Goal: Information Seeking & Learning: Learn about a topic

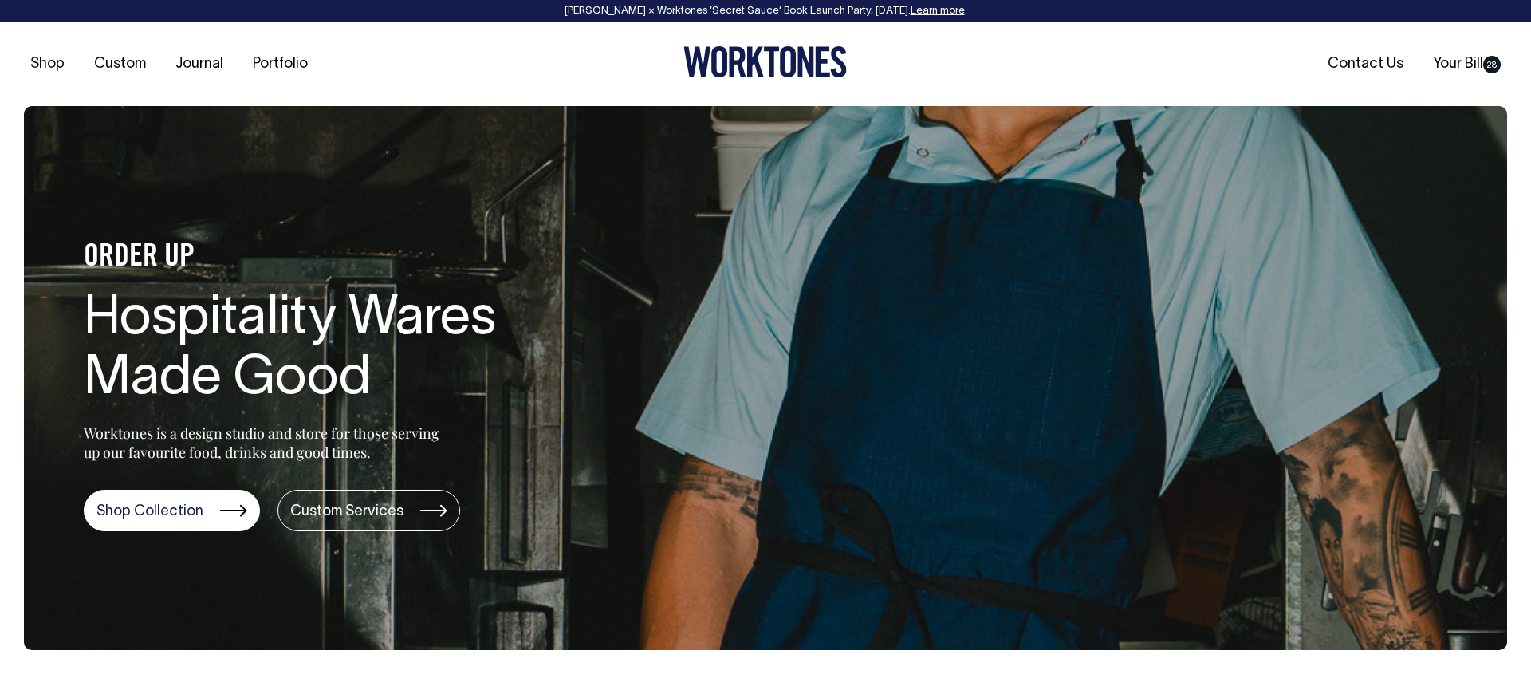
click at [913, 7] on div "Rosheen Kaul × Worktones ‘Secret Sauce’ Book Launch Party, 10 September. Learn …" at bounding box center [765, 11] width 1499 height 11
click at [926, 14] on link "Learn more" at bounding box center [938, 11] width 54 height 10
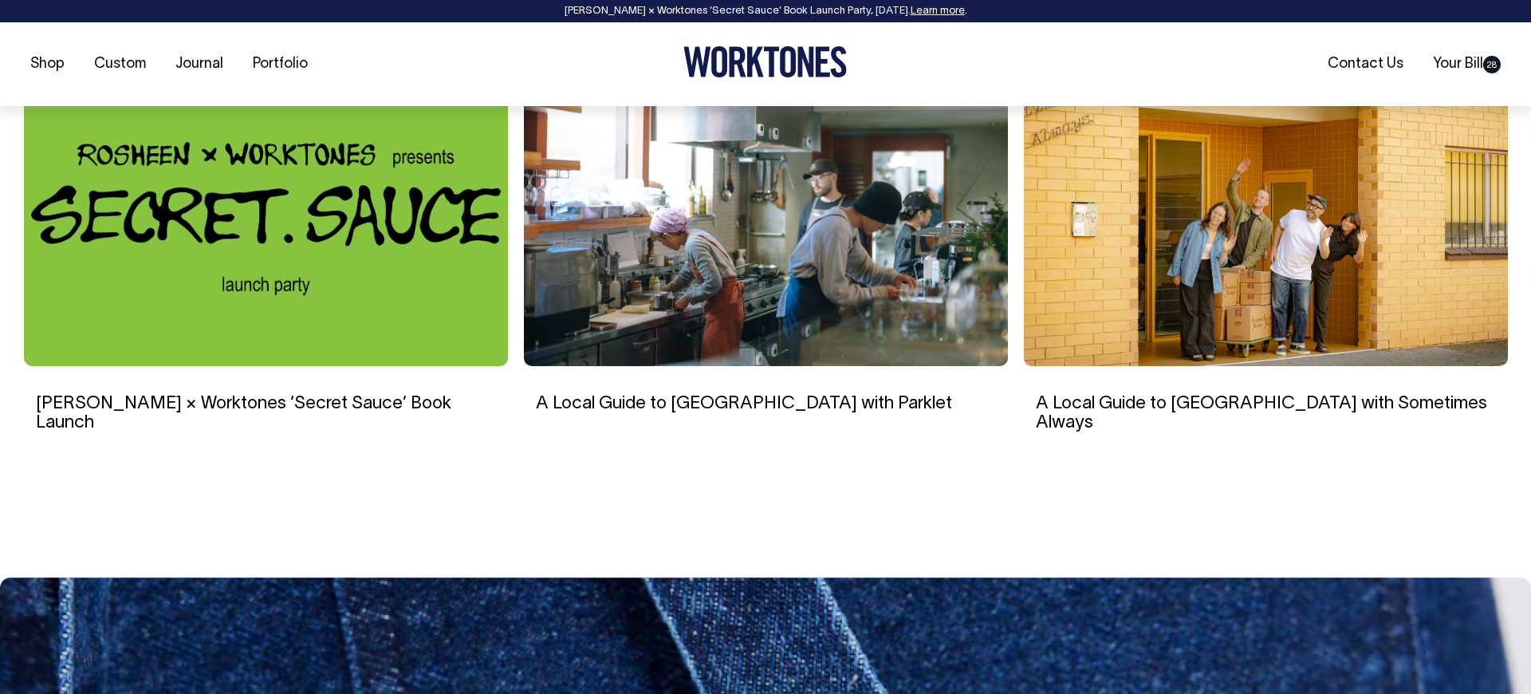
scroll to position [2885, 0]
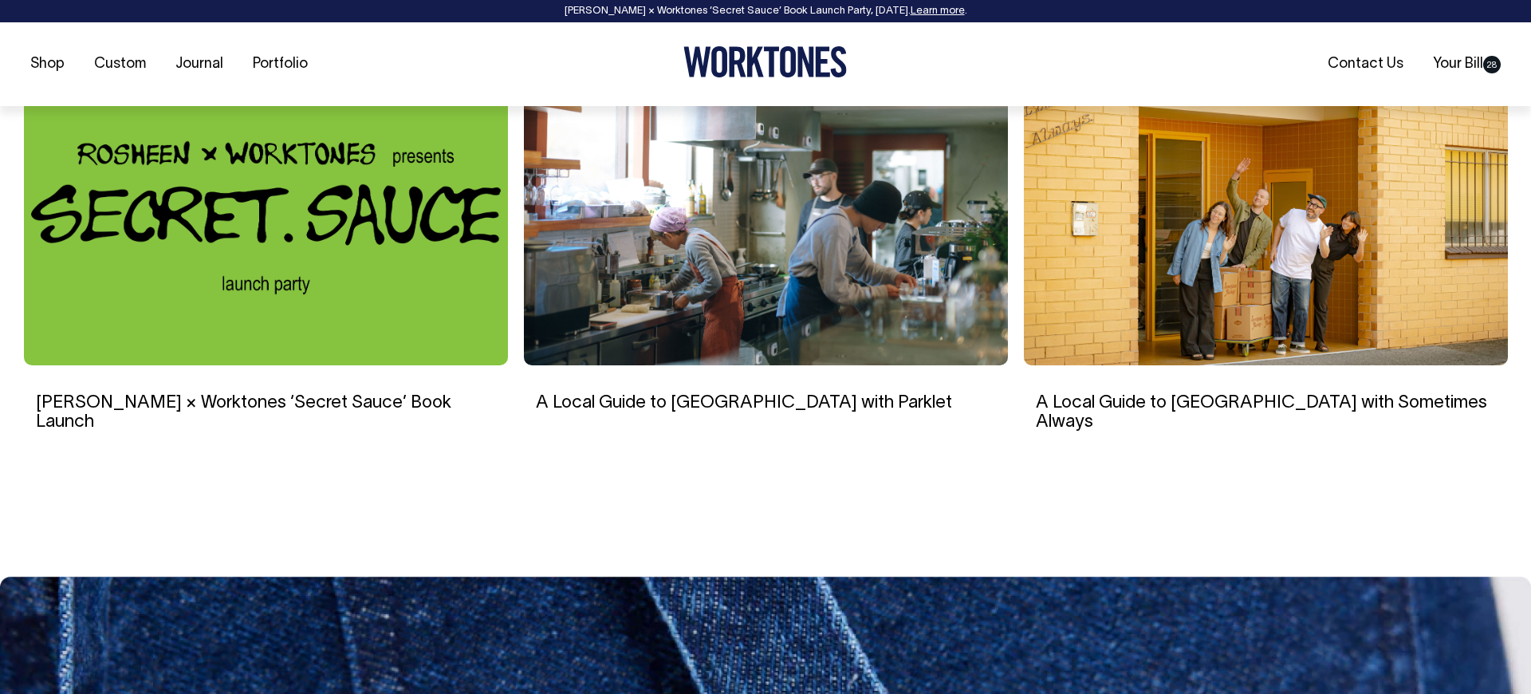
click at [725, 249] on img at bounding box center [766, 213] width 484 height 303
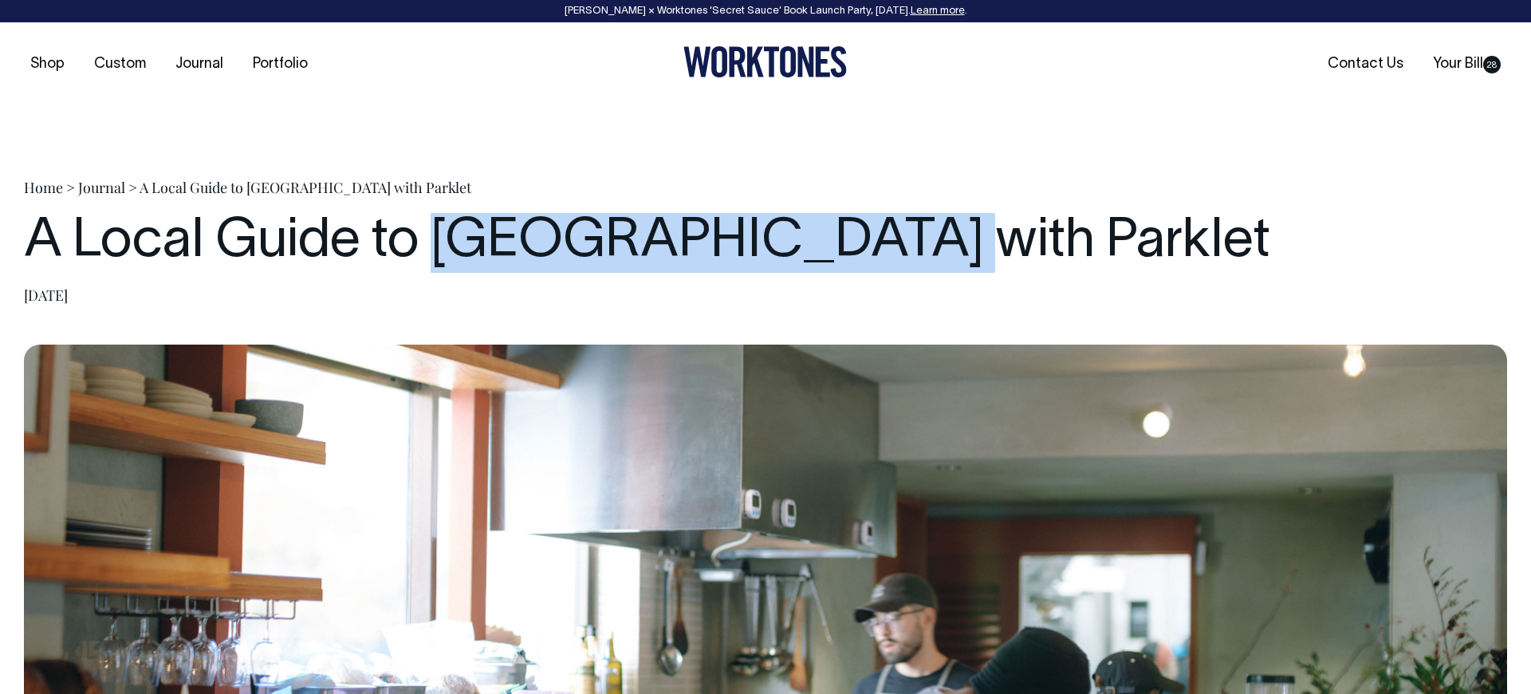
drag, startPoint x: 446, startPoint y: 236, endPoint x: 888, endPoint y: 232, distance: 441.7
click at [897, 230] on h1 "A Local Guide to [GEOGRAPHIC_DATA] with Parklet" at bounding box center [765, 243] width 1483 height 60
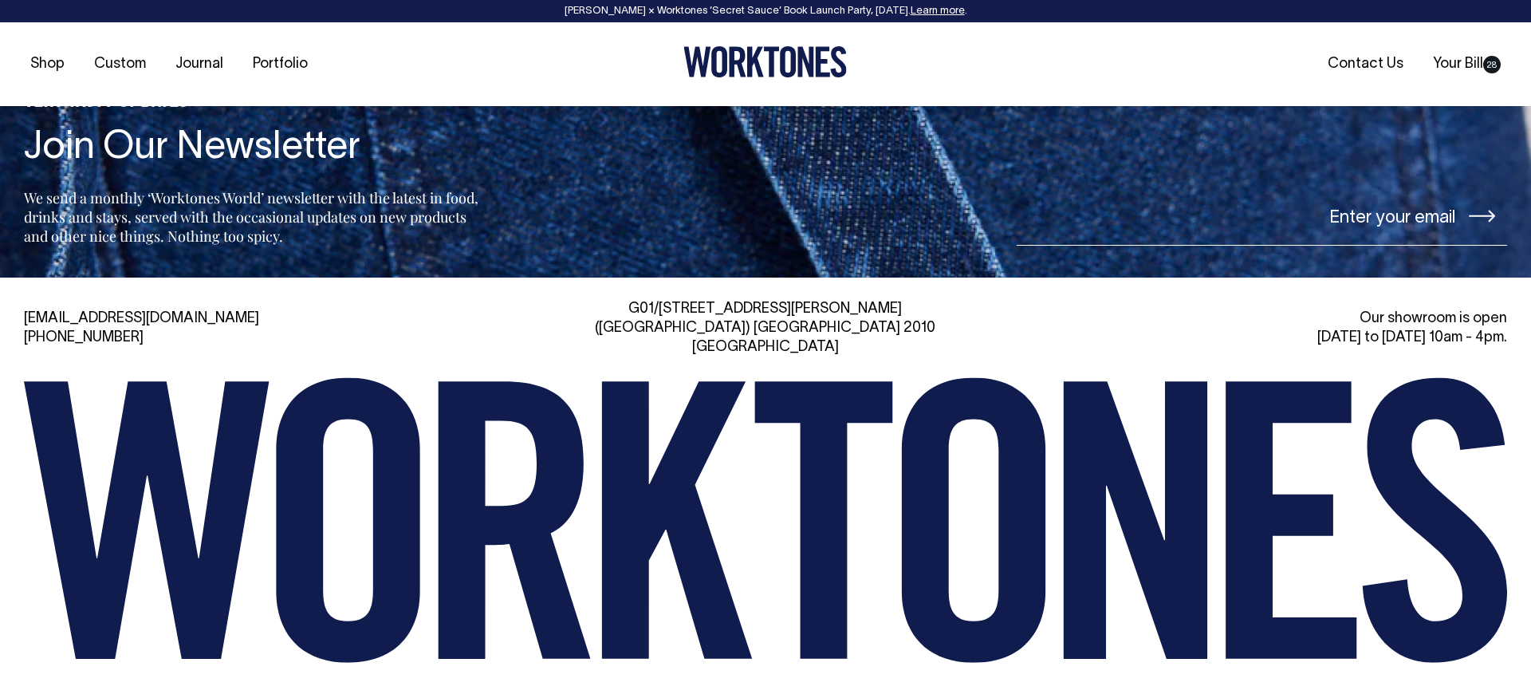
scroll to position [5292, 0]
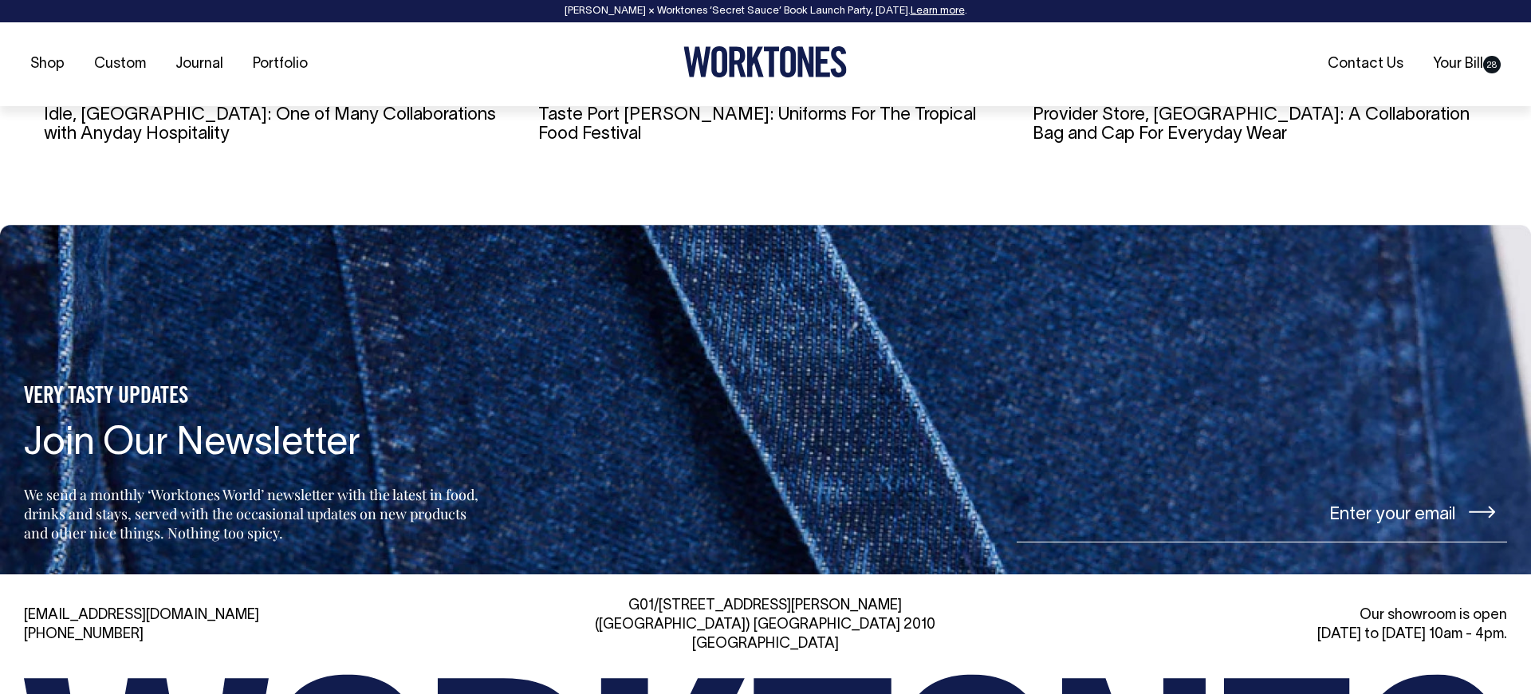
scroll to position [3571, 0]
